Goal: Task Accomplishment & Management: Use online tool/utility

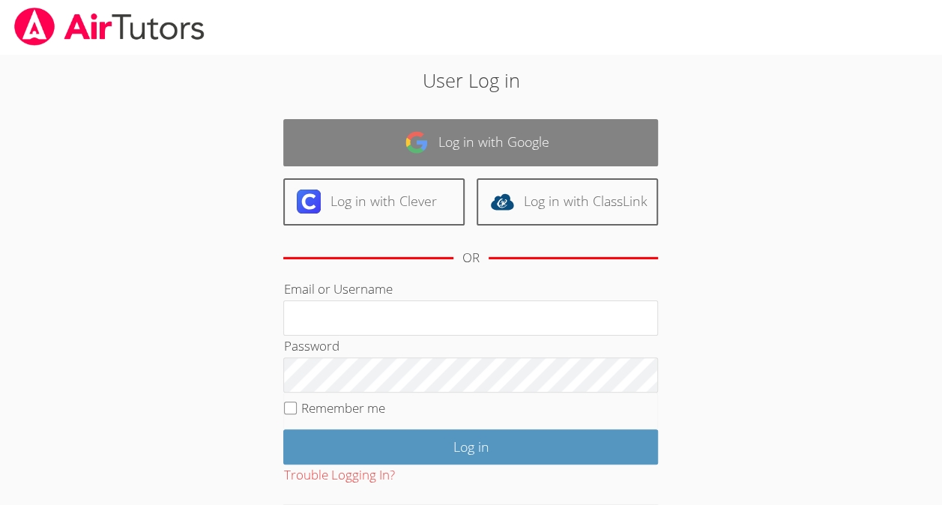
click at [492, 144] on link "Log in with Google" at bounding box center [470, 142] width 375 height 47
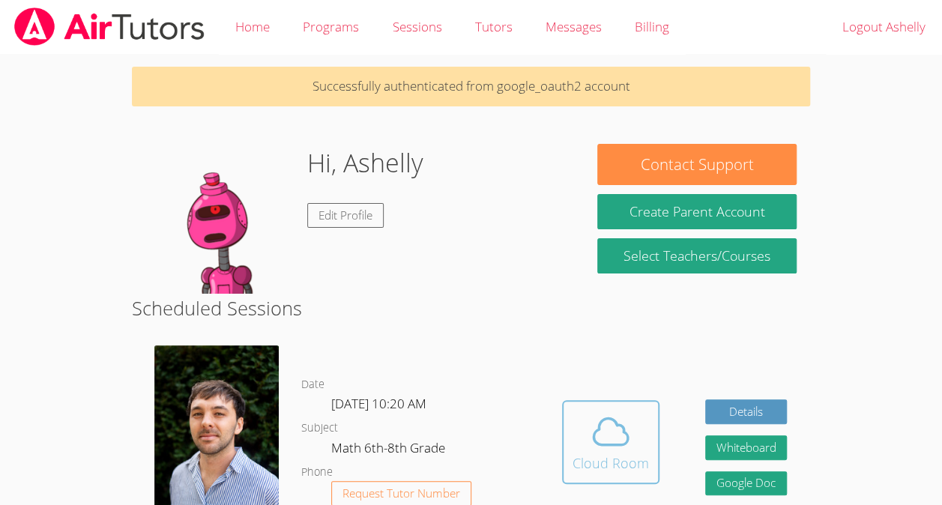
click at [609, 474] on div "Cloud Room" at bounding box center [611, 463] width 76 height 21
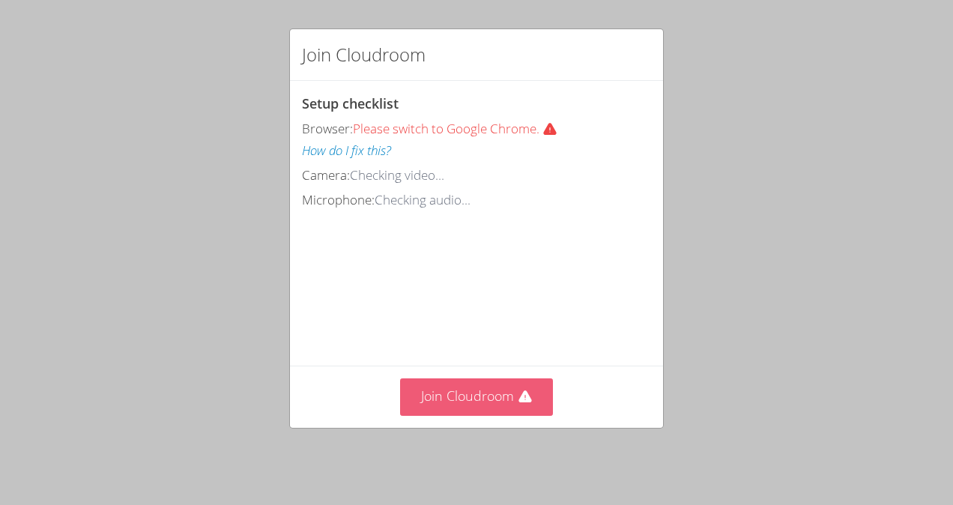
click at [467, 388] on button "Join Cloudroom" at bounding box center [477, 396] width 154 height 37
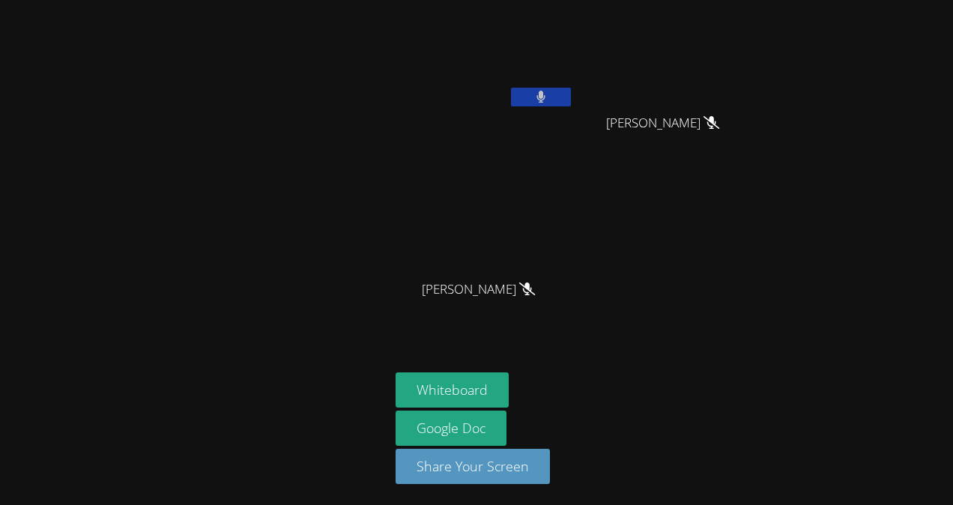
click at [543, 96] on icon at bounding box center [542, 97] width 10 height 13
click at [872, 126] on div "Ashelly Bontempo Dionisio Luis Centeno Sobalvarro Luis Centeno Sobalvarro Deysi…" at bounding box center [476, 252] width 953 height 505
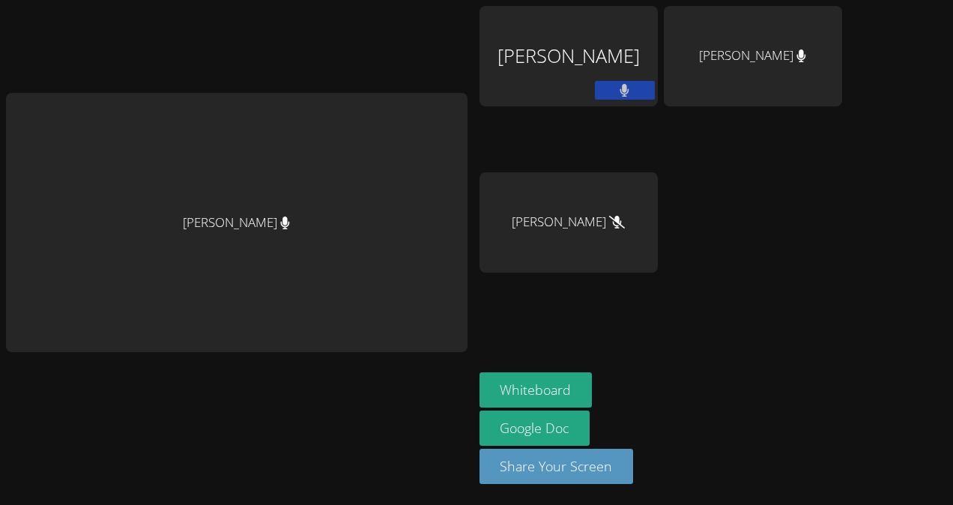
click at [600, 88] on button at bounding box center [625, 90] width 60 height 19
click at [553, 83] on div "Ashelly Bontempo Dionisio" at bounding box center [569, 56] width 178 height 100
click at [600, 88] on button at bounding box center [625, 90] width 60 height 19
click at [598, 88] on button at bounding box center [625, 90] width 60 height 19
click at [617, 90] on icon at bounding box center [625, 90] width 16 height 13
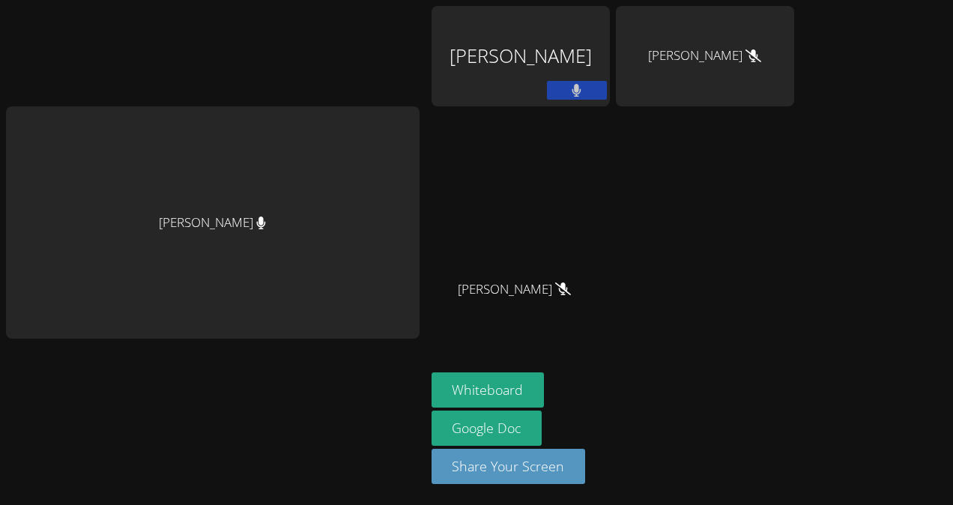
click at [582, 90] on icon at bounding box center [577, 90] width 10 height 13
click at [512, 39] on div "Ashelly Bontempo Dionisio" at bounding box center [521, 56] width 178 height 100
click at [519, 85] on div "Ashelly Bontempo Dionisio" at bounding box center [521, 56] width 178 height 100
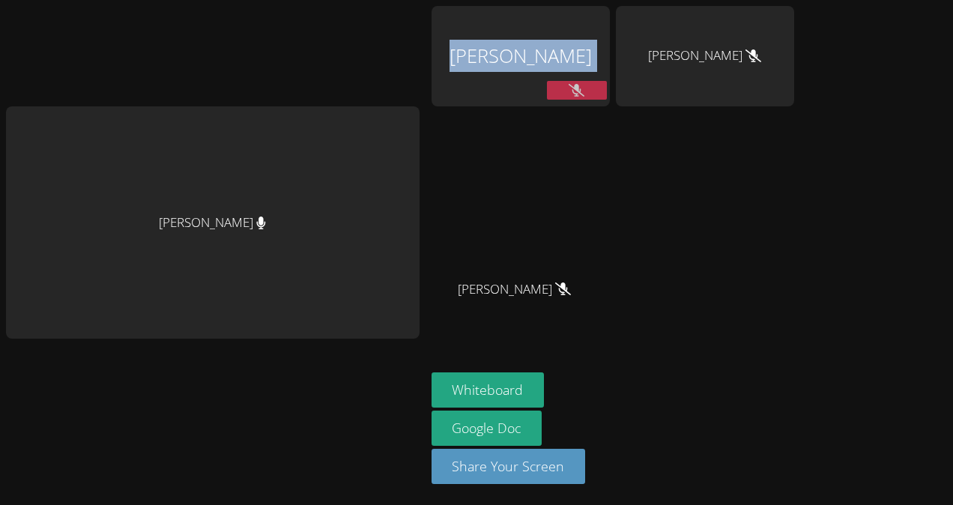
drag, startPoint x: 519, startPoint y: 85, endPoint x: 543, endPoint y: 59, distance: 36.1
click at [543, 59] on div "Ashelly Bontempo Dionisio" at bounding box center [521, 56] width 178 height 100
drag, startPoint x: 543, startPoint y: 59, endPoint x: 542, endPoint y: 133, distance: 74.2
click at [542, 133] on div "Ashelly Bontempo Dionisio" at bounding box center [521, 86] width 178 height 160
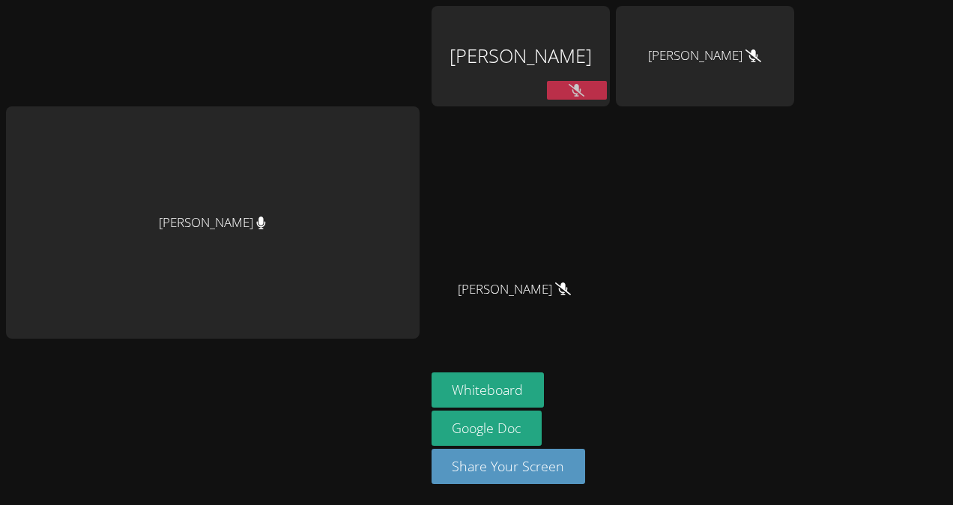
click at [700, 179] on div "Ashelly Bontempo Dionisio Deysi Duarte-Sanchez Luis Centeno Sobalvarro Luis Cen…" at bounding box center [613, 169] width 363 height 327
click at [585, 89] on icon at bounding box center [577, 90] width 16 height 13
click at [582, 89] on icon at bounding box center [577, 90] width 9 height 13
click at [585, 90] on icon at bounding box center [577, 90] width 16 height 13
click at [582, 88] on icon at bounding box center [577, 90] width 10 height 13
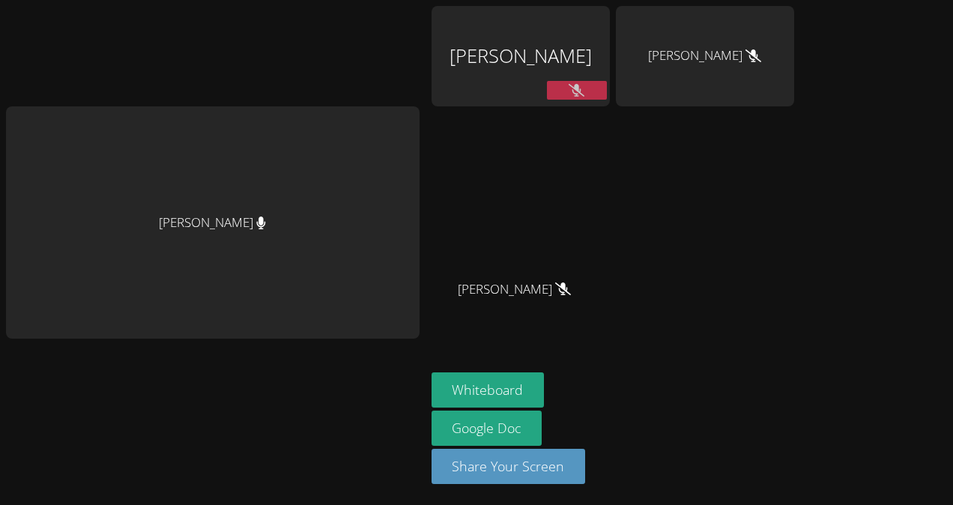
click at [585, 88] on icon at bounding box center [577, 90] width 16 height 13
click at [582, 88] on icon at bounding box center [577, 90] width 10 height 13
click at [585, 88] on icon at bounding box center [577, 90] width 16 height 13
click at [582, 88] on icon at bounding box center [577, 90] width 10 height 13
click at [516, 375] on button "Whiteboard" at bounding box center [488, 389] width 113 height 35
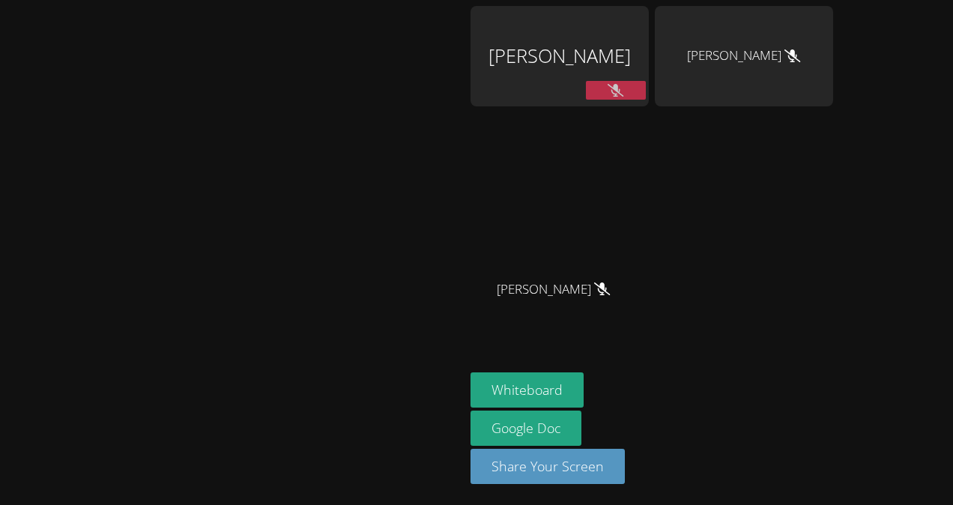
click at [634, 97] on button at bounding box center [616, 90] width 60 height 19
click at [345, 130] on video at bounding box center [232, 222] width 225 height 255
click at [624, 89] on icon at bounding box center [616, 90] width 16 height 13
click at [646, 89] on button at bounding box center [616, 90] width 60 height 19
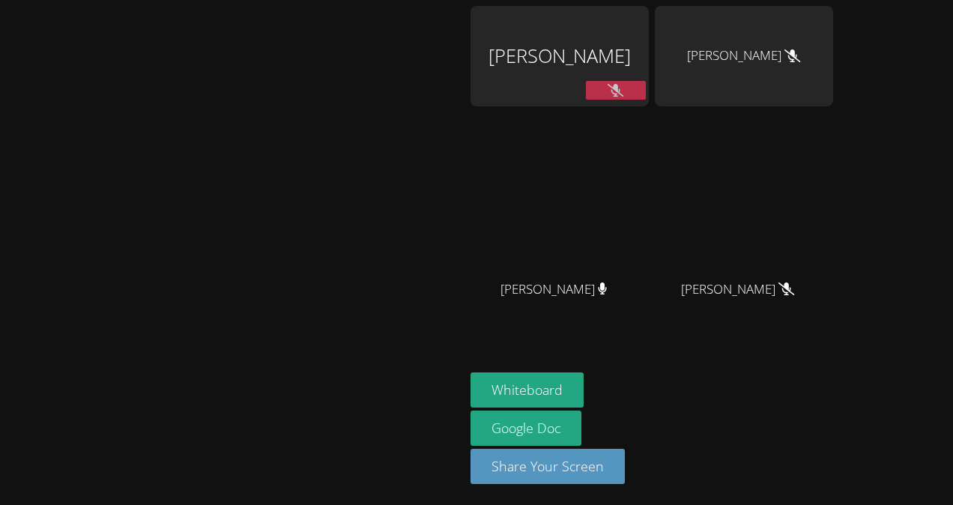
click at [646, 82] on button at bounding box center [616, 90] width 60 height 19
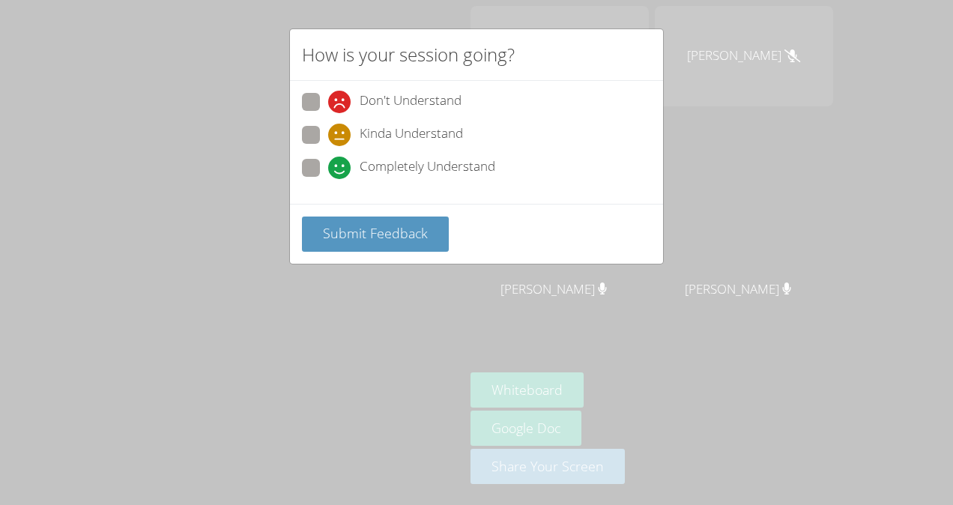
click at [352, 168] on div "Completely Understand" at bounding box center [411, 168] width 167 height 22
click at [341, 168] on input "Completely Understand" at bounding box center [334, 165] width 13 height 13
radio input "true"
click at [360, 235] on span "Submit Feedback" at bounding box center [375, 233] width 105 height 18
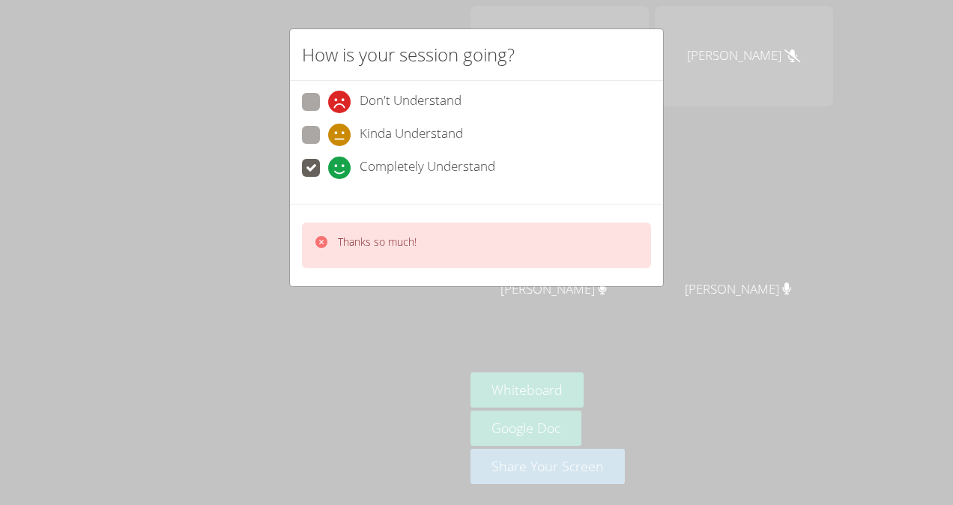
click at [321, 236] on icon at bounding box center [322, 242] width 12 height 12
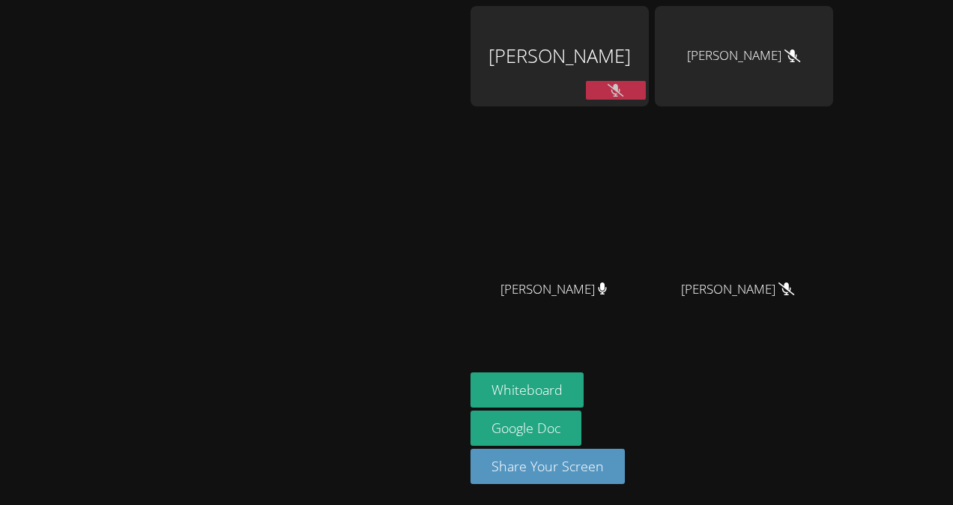
click at [322, 234] on video at bounding box center [232, 222] width 225 height 255
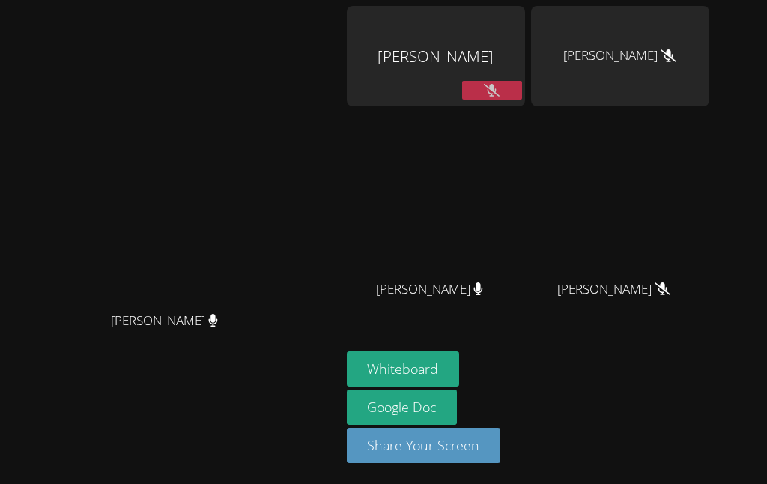
click at [522, 81] on button at bounding box center [492, 90] width 60 height 19
